Goal: Go to known website: Access a specific website the user already knows

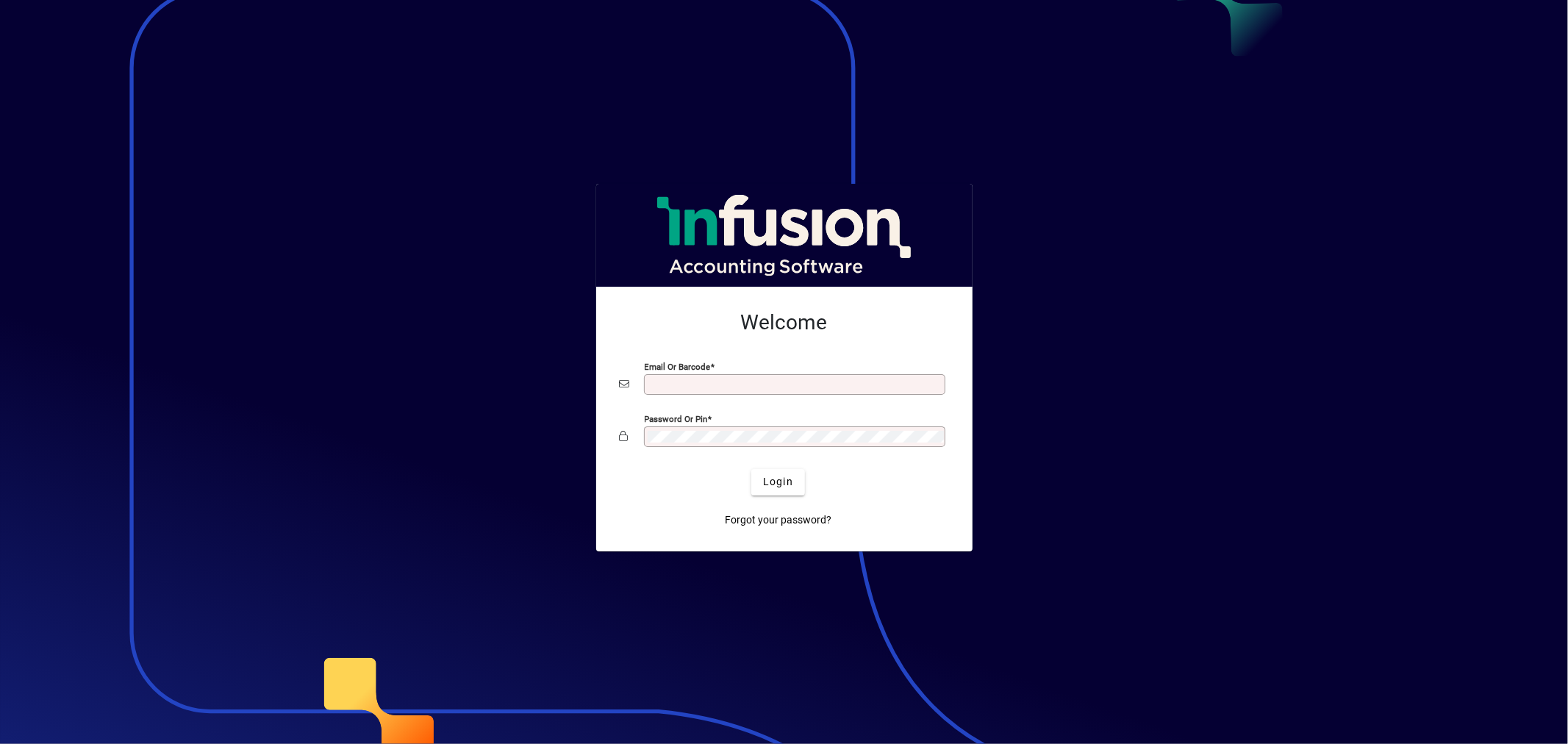
type input "**********"
click at [774, 480] on span "Login" at bounding box center [778, 482] width 30 height 16
